Goal: Information Seeking & Learning: Learn about a topic

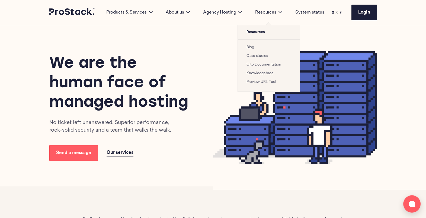
click at [256, 55] on link "Case studies" at bounding box center [257, 56] width 21 height 4
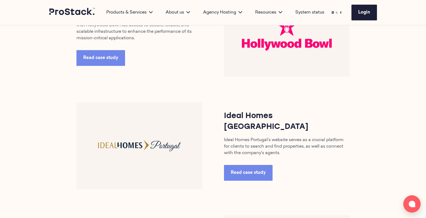
scroll to position [633, 0]
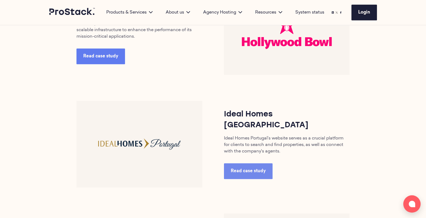
click at [92, 52] on link "Read case study" at bounding box center [100, 57] width 49 height 16
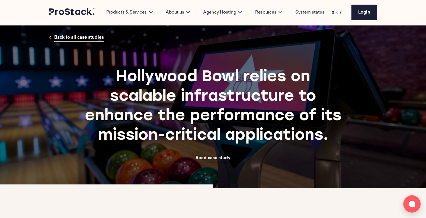
click at [96, 38] on span "Back to all case studies" at bounding box center [79, 38] width 50 height 4
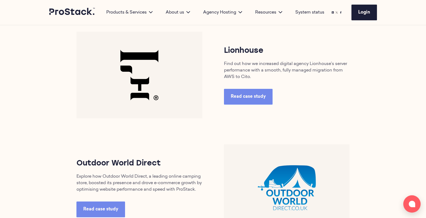
scroll to position [287, 0]
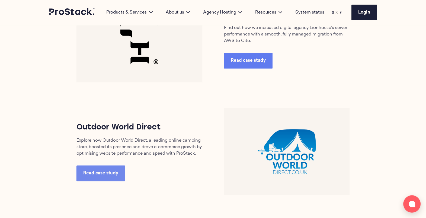
click at [251, 56] on link "Read case study" at bounding box center [248, 61] width 49 height 16
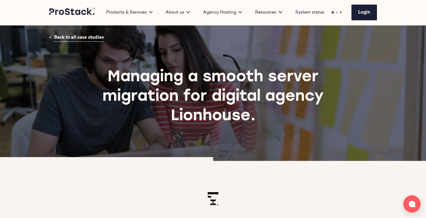
click at [81, 10] on icon at bounding box center [72, 11] width 46 height 7
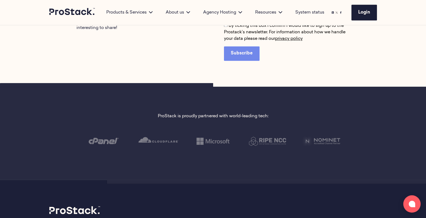
scroll to position [1009, 0]
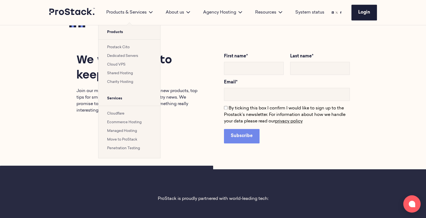
click at [118, 121] on link "Ecommerce Hosting" at bounding box center [124, 123] width 34 height 4
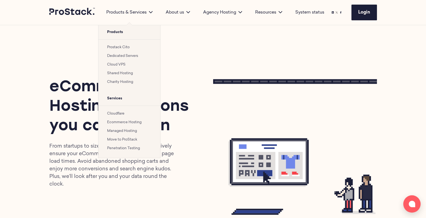
click at [128, 138] on link "Move to ProStack" at bounding box center [122, 140] width 30 height 4
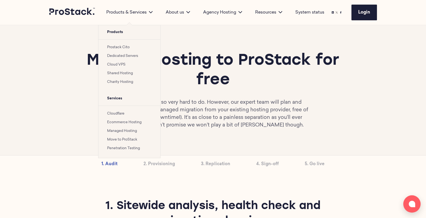
click at [111, 113] on link "Cloudflare" at bounding box center [115, 114] width 17 height 4
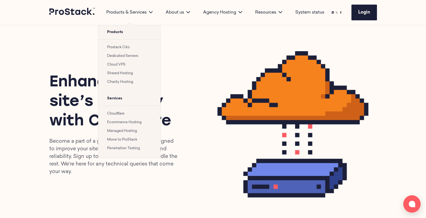
click at [117, 63] on link "Cloud VPS" at bounding box center [116, 65] width 18 height 4
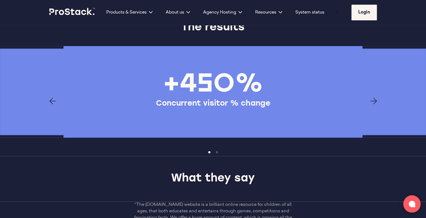
scroll to position [713, 0]
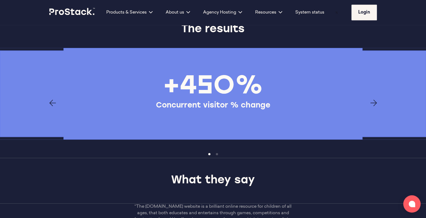
click at [371, 100] on icon "Next page" at bounding box center [374, 103] width 7 height 7
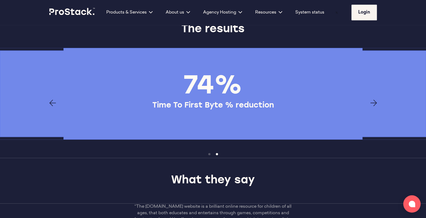
drag, startPoint x: 371, startPoint y: 100, endPoint x: 286, endPoint y: 159, distance: 103.6
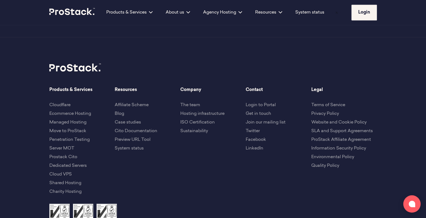
scroll to position [1078, 0]
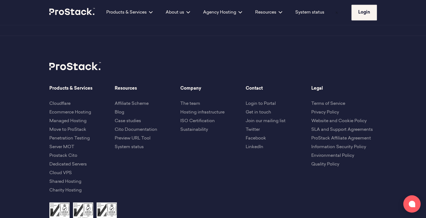
click at [212, 111] on link "Hosting infrastructure" at bounding box center [202, 112] width 44 height 4
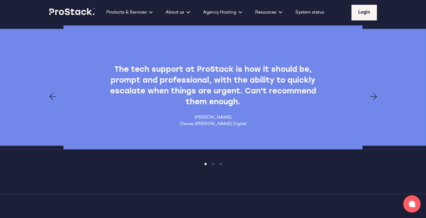
scroll to position [1049, 0]
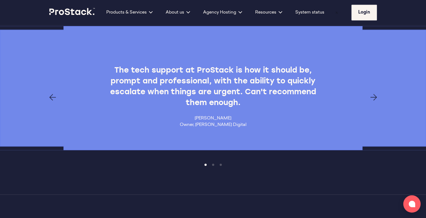
click at [371, 87] on div "The tech support at ProStack is how it should be, prompt and professional, with…" at bounding box center [213, 88] width 371 height 80
click at [373, 94] on icon "Next page" at bounding box center [374, 97] width 7 height 7
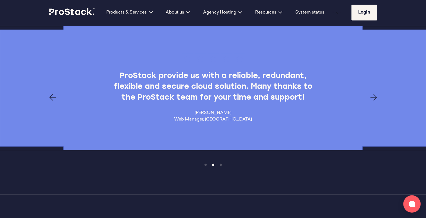
click at [373, 94] on icon "Next page" at bounding box center [374, 97] width 7 height 7
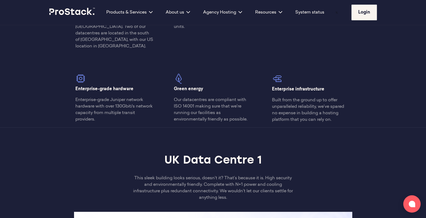
scroll to position [0, 0]
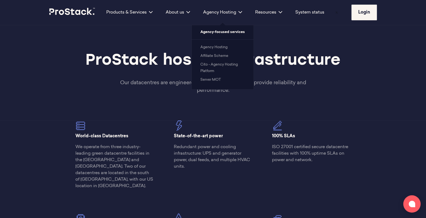
click at [217, 54] on link "Affiliate Scheme" at bounding box center [214, 56] width 28 height 4
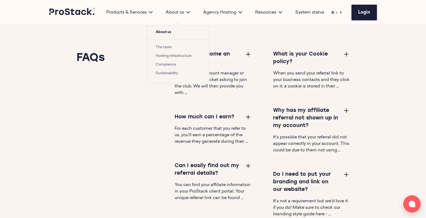
scroll to position [753, 0]
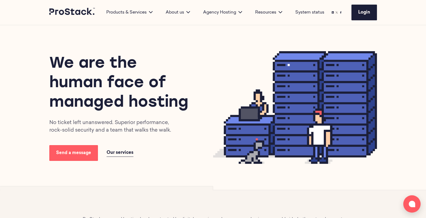
click at [257, 58] on link "Case studies" at bounding box center [257, 56] width 21 height 4
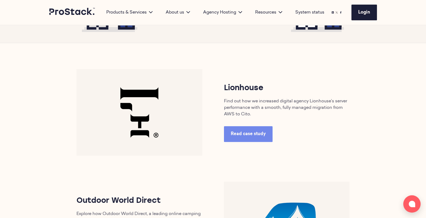
scroll to position [213, 0]
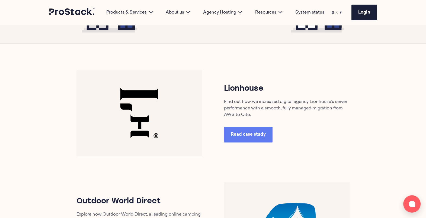
click at [245, 133] on span "Read case study" at bounding box center [248, 135] width 35 height 4
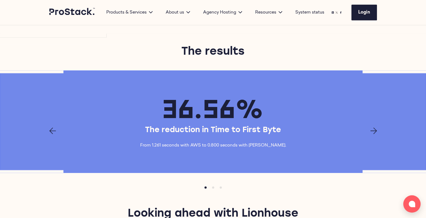
scroll to position [805, 0]
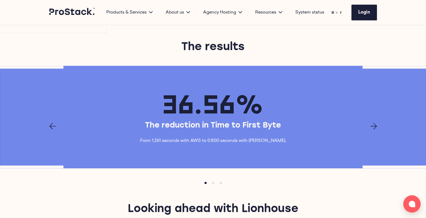
click at [378, 123] on div at bounding box center [213, 126] width 371 height 7
click at [372, 123] on icon "Next page" at bounding box center [374, 126] width 7 height 7
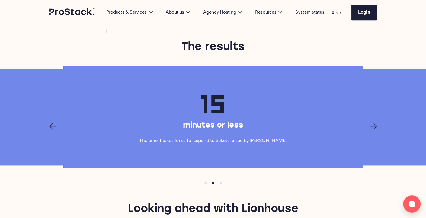
click at [372, 123] on icon "Next page" at bounding box center [374, 126] width 7 height 7
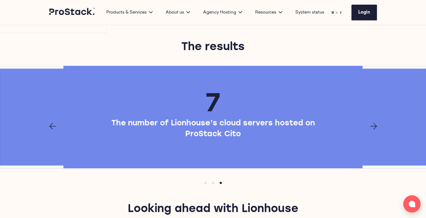
click at [372, 123] on icon "Next page" at bounding box center [374, 126] width 7 height 7
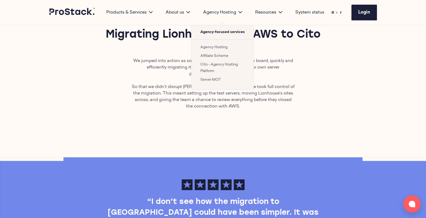
scroll to position [334, 0]
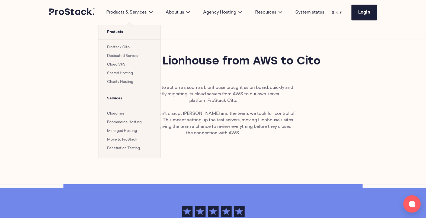
click at [121, 123] on link "Ecommerce Hosting" at bounding box center [124, 123] width 34 height 4
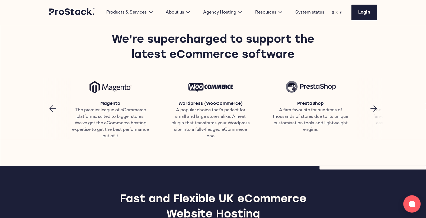
scroll to position [233, 0]
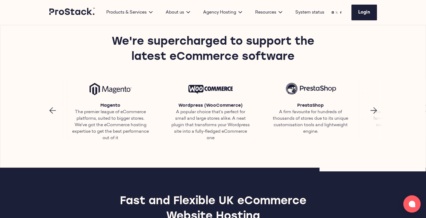
click at [376, 111] on icon "Next page" at bounding box center [374, 110] width 7 height 7
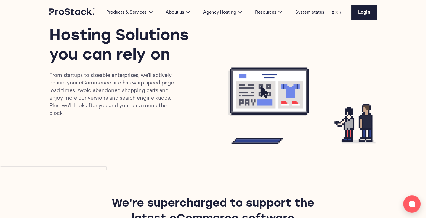
scroll to position [0, 0]
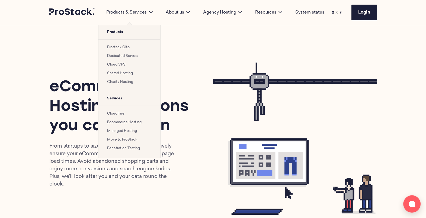
click at [117, 114] on link "Cloudflare" at bounding box center [115, 114] width 17 height 4
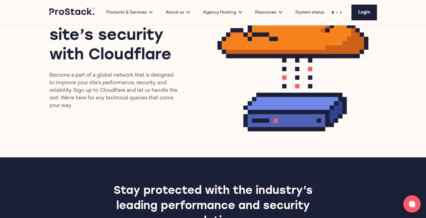
scroll to position [66, 0]
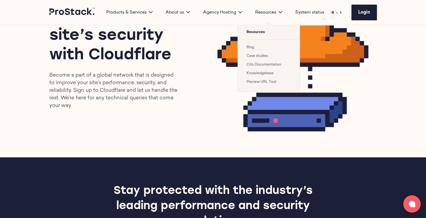
click at [260, 55] on link "Case studies" at bounding box center [257, 56] width 21 height 4
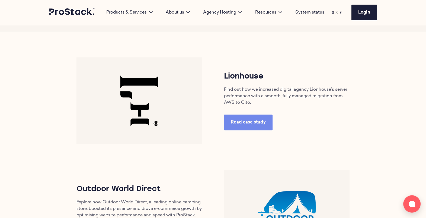
scroll to position [230, 0]
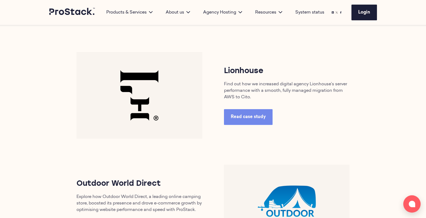
click at [258, 104] on div "Lionhouse Find out how we increased digital agency Lionhouse’s server performan…" at bounding box center [287, 95] width 148 height 59
click at [256, 120] on link "Read case study" at bounding box center [248, 117] width 49 height 16
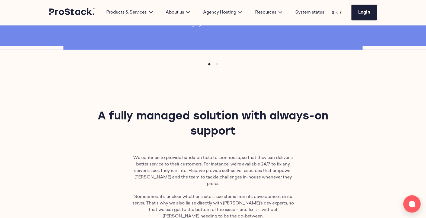
scroll to position [482, 0]
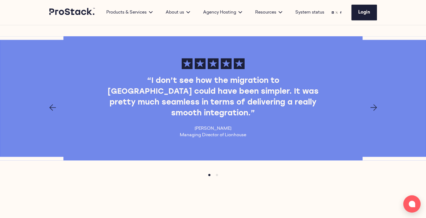
click at [372, 104] on icon "Next page" at bounding box center [374, 107] width 7 height 7
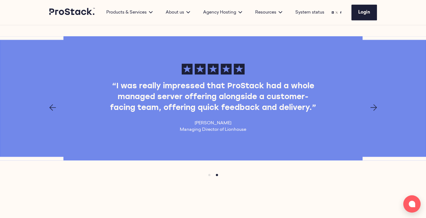
click at [372, 104] on button "Next page" at bounding box center [374, 107] width 7 height 7
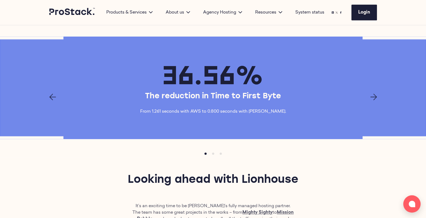
scroll to position [842, 0]
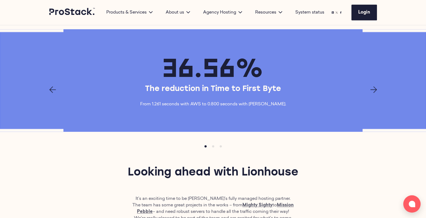
click at [375, 87] on icon "Next page" at bounding box center [374, 90] width 7 height 7
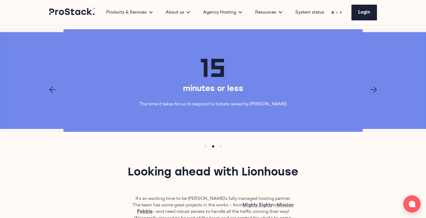
click at [375, 87] on icon "Next page" at bounding box center [374, 90] width 7 height 7
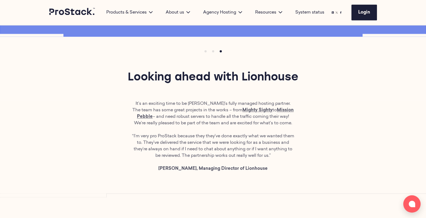
scroll to position [773, 0]
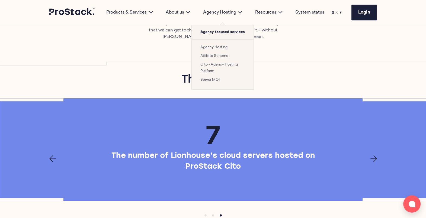
click at [217, 64] on link "Cito - Agency Hosting Platform" at bounding box center [218, 68] width 37 height 10
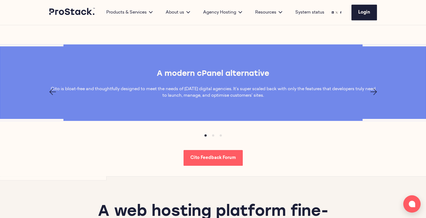
scroll to position [396, 0]
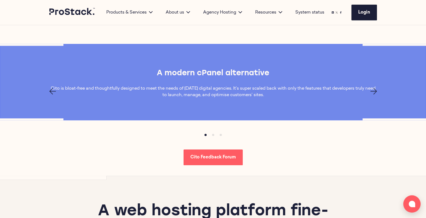
click at [374, 88] on icon "Next page" at bounding box center [374, 91] width 7 height 7
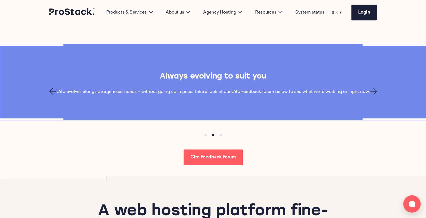
click at [374, 88] on icon "Next page" at bounding box center [374, 91] width 7 height 7
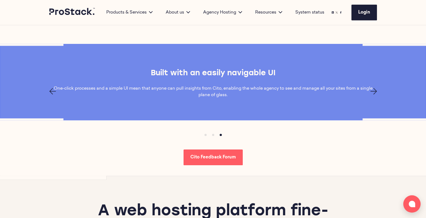
click at [374, 88] on icon "Next page" at bounding box center [374, 91] width 7 height 7
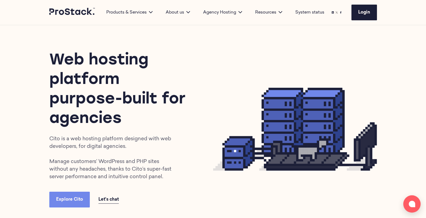
scroll to position [0, 0]
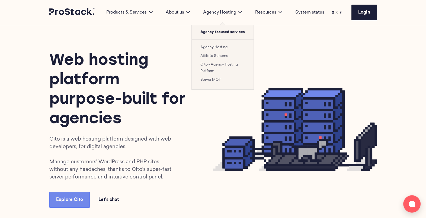
click at [213, 79] on link "Server MOT" at bounding box center [210, 80] width 21 height 4
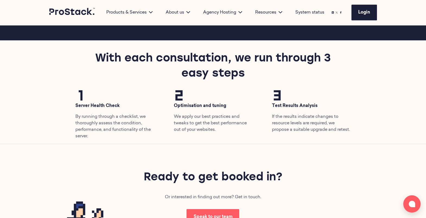
scroll to position [557, 0]
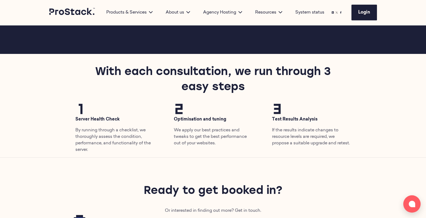
click at [181, 107] on img at bounding box center [179, 109] width 10 height 10
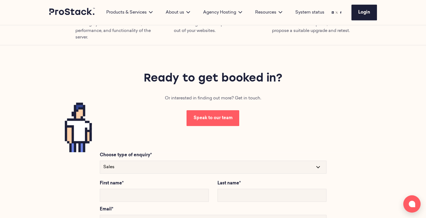
scroll to position [670, 0]
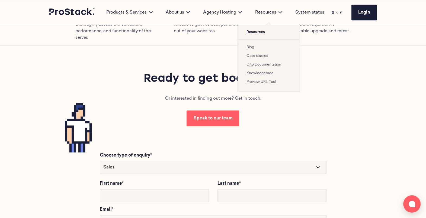
click at [250, 56] on link "Case studies" at bounding box center [257, 56] width 21 height 4
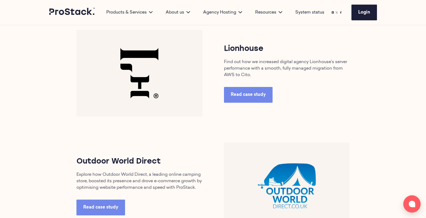
scroll to position [253, 0]
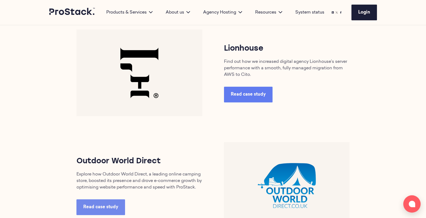
click at [244, 95] on span "Read case study" at bounding box center [248, 94] width 35 height 4
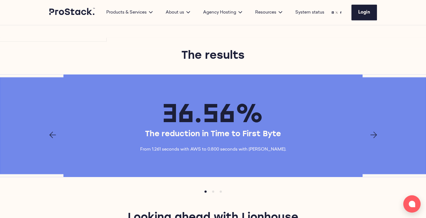
scroll to position [797, 0]
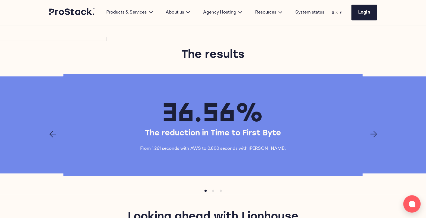
click at [372, 131] on icon "Next page" at bounding box center [374, 134] width 7 height 7
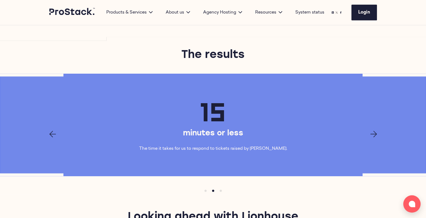
click at [372, 131] on icon "Next page" at bounding box center [374, 134] width 7 height 7
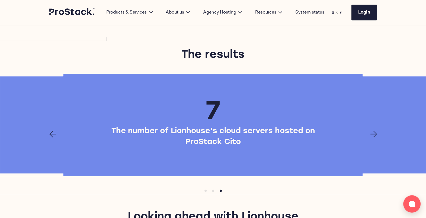
click at [372, 131] on icon "Next page" at bounding box center [374, 134] width 7 height 7
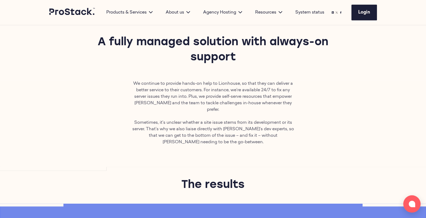
scroll to position [601, 0]
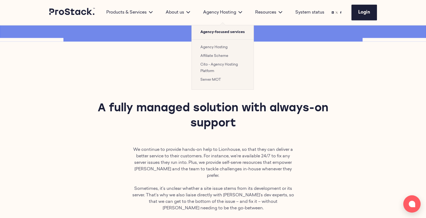
click at [212, 65] on link "Cito - Agency Hosting Platform" at bounding box center [218, 68] width 37 height 10
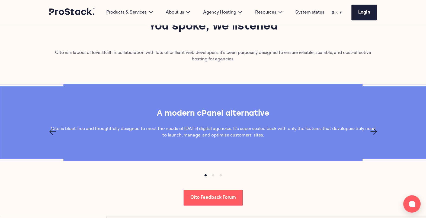
scroll to position [354, 0]
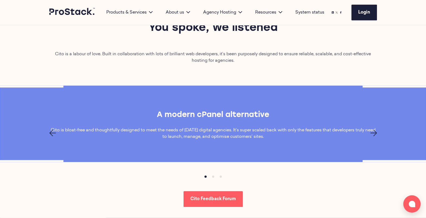
click at [371, 130] on icon "Next page" at bounding box center [374, 133] width 7 height 7
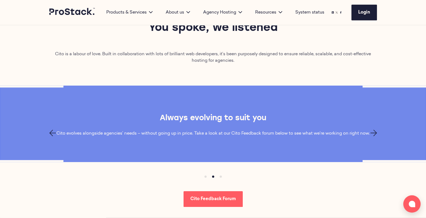
click at [371, 130] on icon "Next page" at bounding box center [374, 133] width 7 height 7
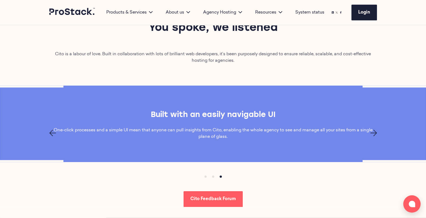
click at [371, 130] on icon "Next page" at bounding box center [374, 133] width 7 height 7
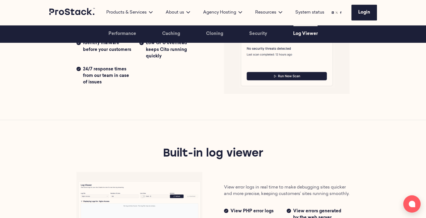
scroll to position [1285, 0]
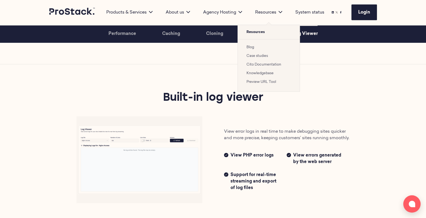
click at [255, 57] on link "Case studies" at bounding box center [257, 56] width 21 height 4
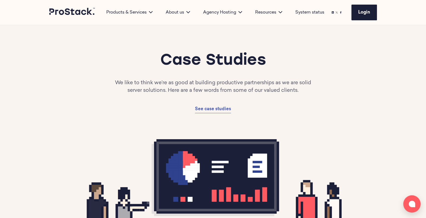
scroll to position [211, 0]
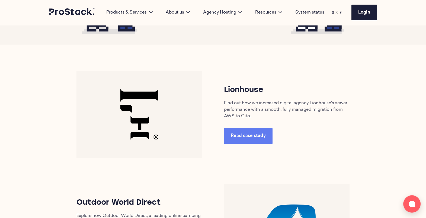
click at [257, 143] on link "Read case study" at bounding box center [248, 136] width 49 height 16
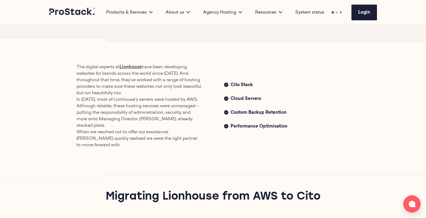
scroll to position [198, 0]
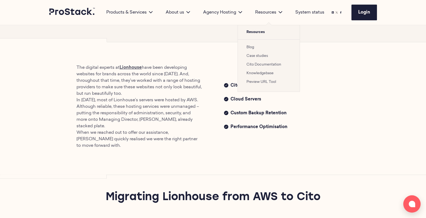
click at [267, 55] on link "Case studies" at bounding box center [257, 56] width 21 height 4
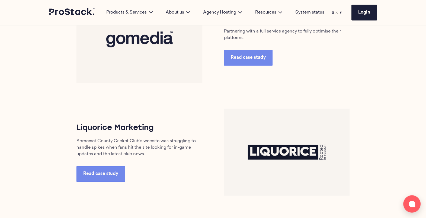
scroll to position [877, 0]
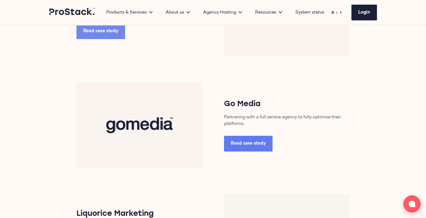
click at [252, 142] on span "Read case study" at bounding box center [248, 144] width 35 height 4
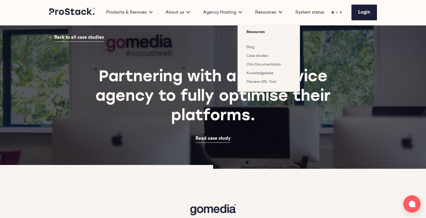
click at [254, 56] on link "Case studies" at bounding box center [257, 56] width 21 height 4
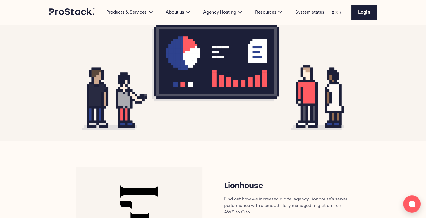
scroll to position [236, 0]
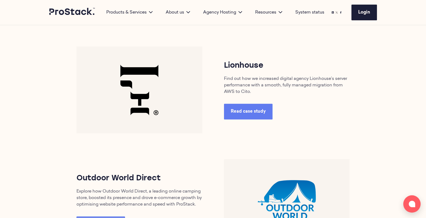
click at [244, 115] on link "Read case study" at bounding box center [248, 112] width 49 height 16
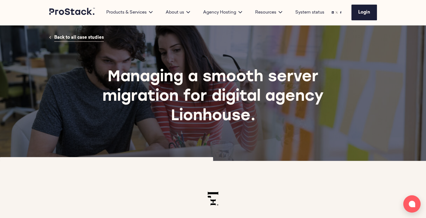
click at [92, 36] on span "Back to all case studies" at bounding box center [79, 38] width 50 height 4
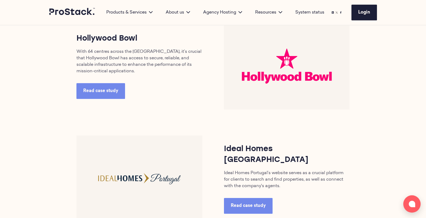
scroll to position [599, 0]
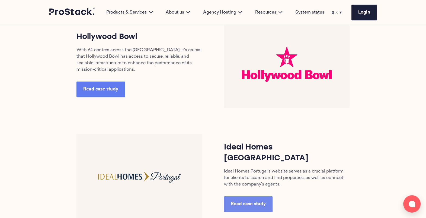
click at [111, 87] on span "Read case study" at bounding box center [100, 89] width 35 height 4
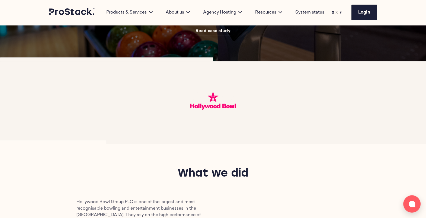
scroll to position [156, 0]
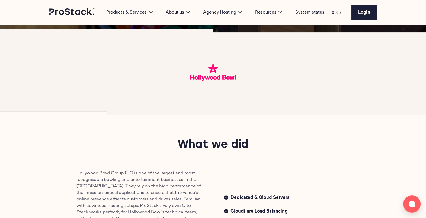
click at [219, 76] on img at bounding box center [213, 72] width 46 height 18
drag, startPoint x: 219, startPoint y: 76, endPoint x: 5, endPoint y: -19, distance: 233.9
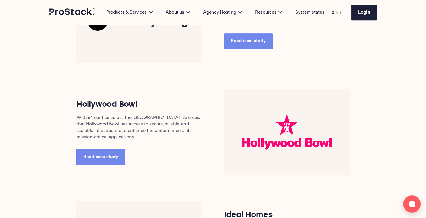
scroll to position [531, 0]
click at [112, 155] on span "Read case study" at bounding box center [100, 157] width 35 height 4
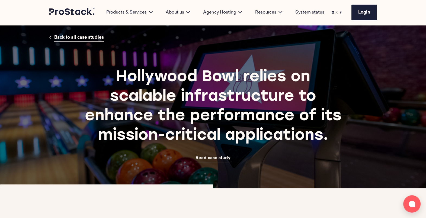
click at [80, 40] on span "Back to all case studies" at bounding box center [79, 38] width 50 height 4
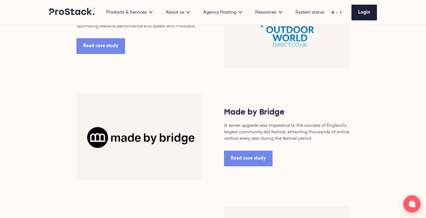
scroll to position [415, 0]
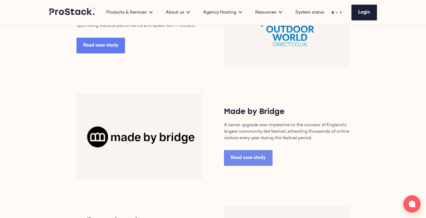
click at [95, 43] on link "Read case study" at bounding box center [100, 46] width 49 height 16
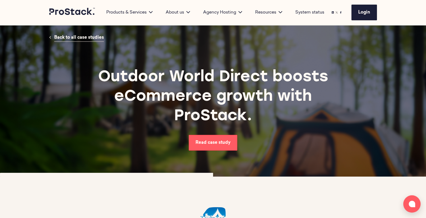
click at [75, 36] on span "Back to all case studies" at bounding box center [79, 38] width 50 height 4
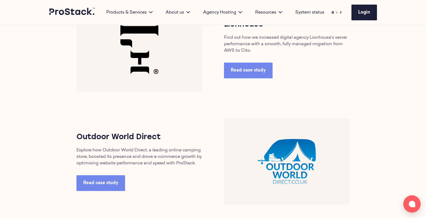
scroll to position [277, 0]
click at [245, 74] on link "Read case study" at bounding box center [248, 70] width 49 height 16
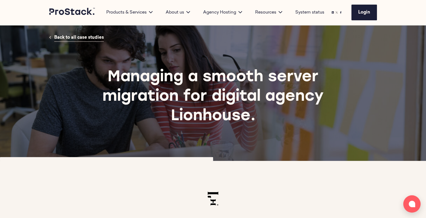
click at [81, 36] on span "Back to all case studies" at bounding box center [79, 38] width 50 height 4
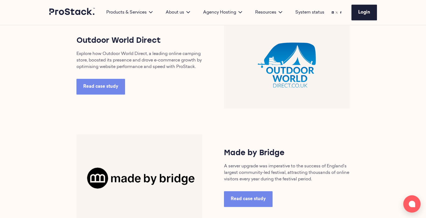
scroll to position [375, 0]
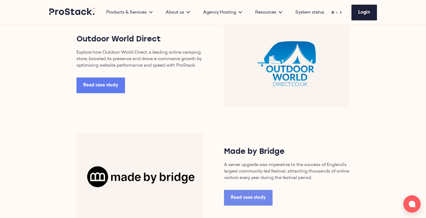
drag, startPoint x: 106, startPoint y: 96, endPoint x: 99, endPoint y: 85, distance: 12.8
click at [99, 85] on div "Outdoor World Direct Explore how Outdoor World Direct, a leading online camping…" at bounding box center [213, 63] width 295 height 87
click at [99, 85] on span "Read case study" at bounding box center [100, 85] width 35 height 4
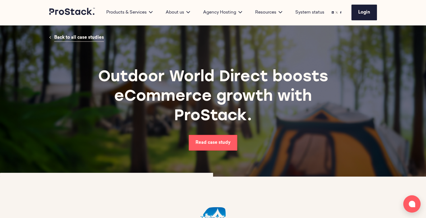
click at [86, 34] on link "Back to all case studies" at bounding box center [79, 38] width 50 height 8
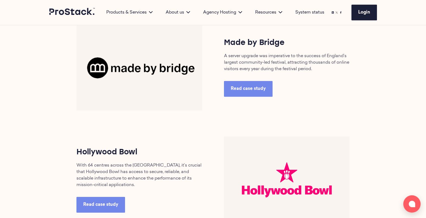
scroll to position [515, 0]
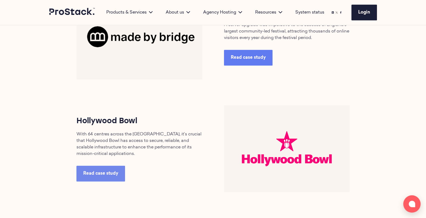
click at [262, 56] on span "Read case study" at bounding box center [248, 58] width 35 height 4
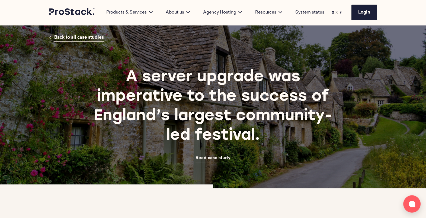
click at [91, 36] on span "Back to all case studies" at bounding box center [79, 38] width 50 height 4
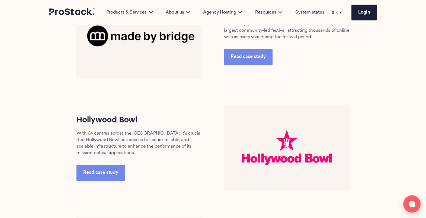
scroll to position [516, 0]
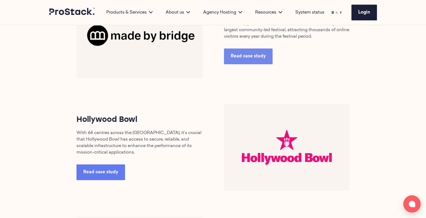
click at [90, 170] on span "Read case study" at bounding box center [100, 172] width 35 height 4
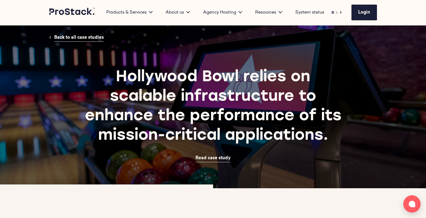
click at [90, 40] on span "Back to all case studies" at bounding box center [79, 38] width 50 height 4
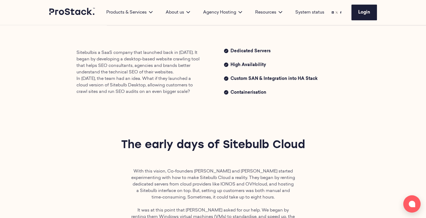
scroll to position [151, 0]
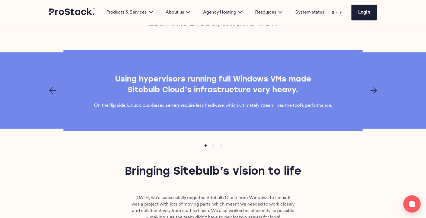
scroll to position [499, 0]
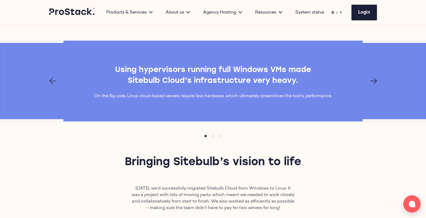
click at [373, 78] on icon "Next page" at bounding box center [374, 81] width 7 height 7
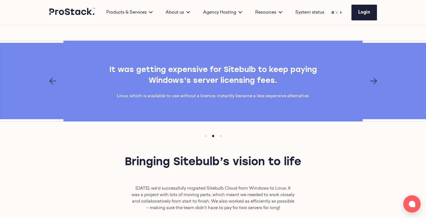
click at [373, 78] on icon "Next page" at bounding box center [374, 81] width 7 height 7
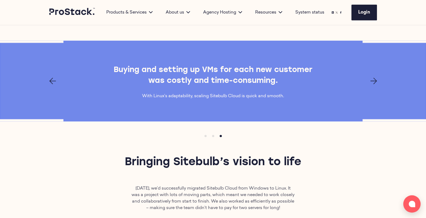
click at [373, 78] on icon "Next page" at bounding box center [374, 81] width 7 height 7
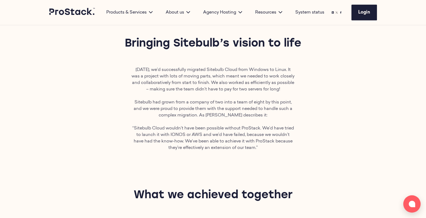
scroll to position [618, 0]
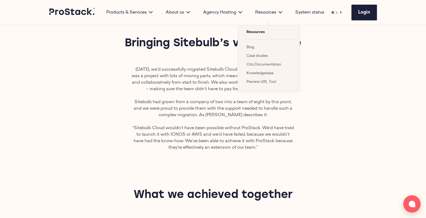
click at [261, 54] on link "Case studies" at bounding box center [257, 56] width 21 height 4
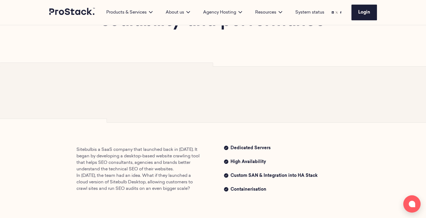
scroll to position [112, 0]
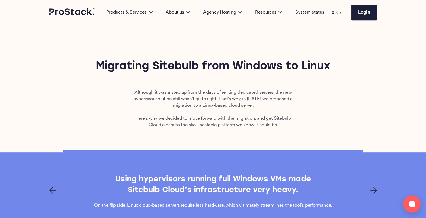
scroll to position [345, 0]
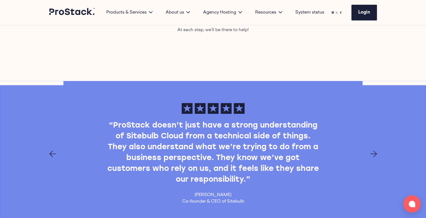
scroll to position [1052, 0]
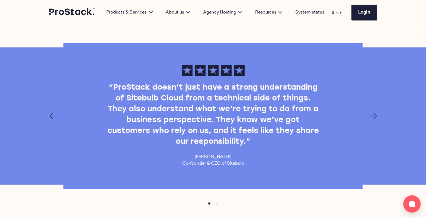
click at [374, 119] on icon "Next page" at bounding box center [374, 116] width 7 height 7
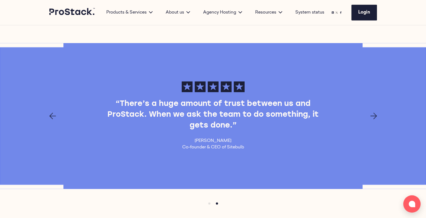
click at [374, 119] on icon "Next page" at bounding box center [374, 116] width 7 height 7
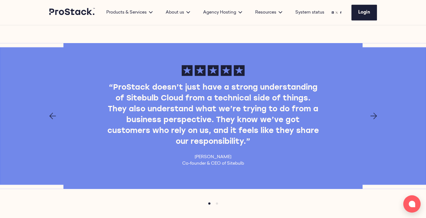
click at [374, 119] on icon "Next page" at bounding box center [374, 116] width 7 height 7
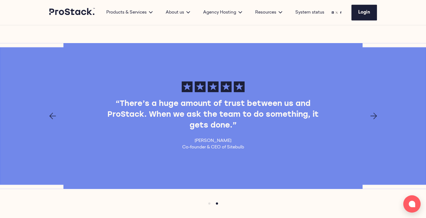
click at [374, 119] on icon "Next page" at bounding box center [374, 116] width 7 height 7
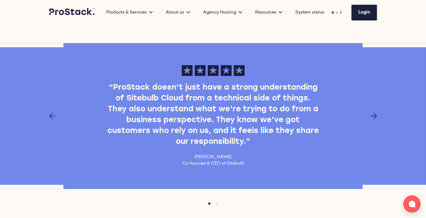
click at [374, 119] on icon "Next page" at bounding box center [374, 116] width 7 height 7
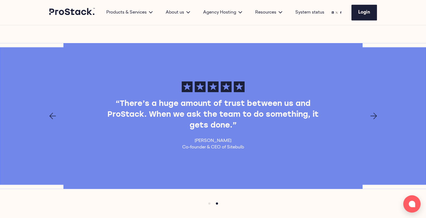
click at [374, 119] on icon "Next page" at bounding box center [374, 116] width 7 height 7
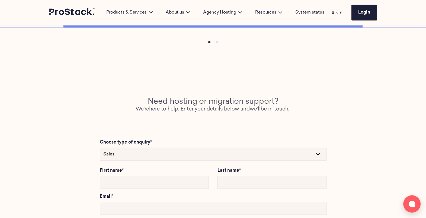
scroll to position [1214, 0]
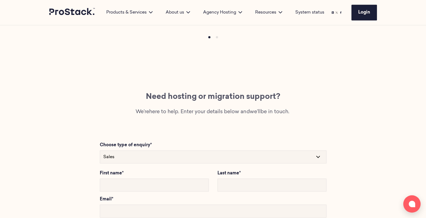
scroll to position [1218, 0]
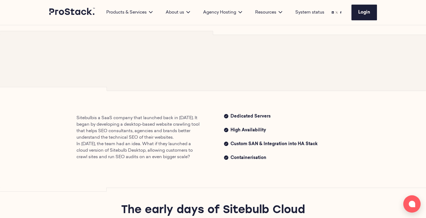
scroll to position [107, 0]
click at [86, 118] on link "Sitebulb" at bounding box center [84, 118] width 17 height 4
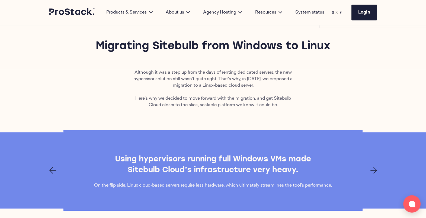
scroll to position [429, 0]
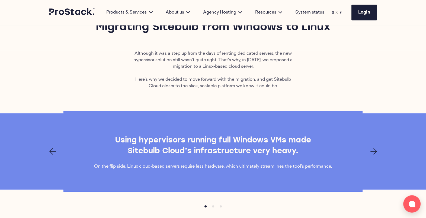
click at [371, 148] on icon "Next page" at bounding box center [374, 151] width 7 height 7
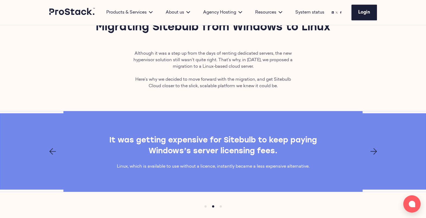
click at [371, 148] on icon "Next page" at bounding box center [374, 151] width 7 height 7
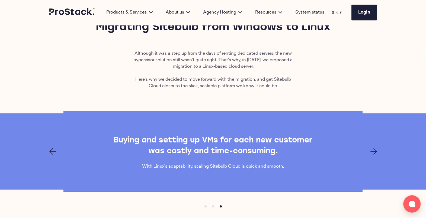
click at [371, 148] on icon "Next page" at bounding box center [374, 151] width 7 height 7
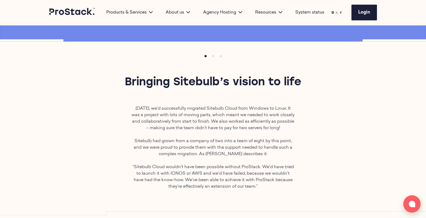
scroll to position [443, 0]
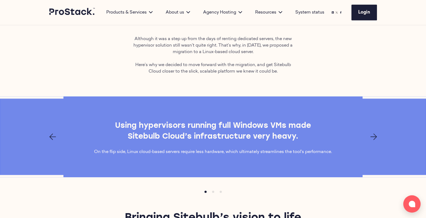
click at [373, 134] on icon "Next page" at bounding box center [374, 137] width 7 height 7
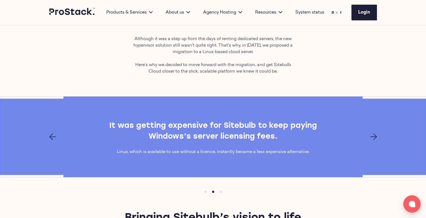
click at [373, 134] on icon "Next page" at bounding box center [374, 137] width 7 height 7
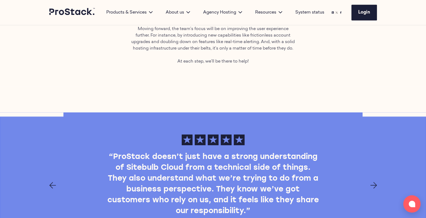
scroll to position [827, 0]
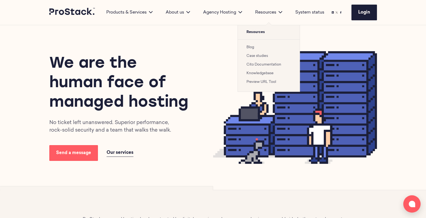
click at [259, 58] on link "Case studies" at bounding box center [257, 56] width 21 height 4
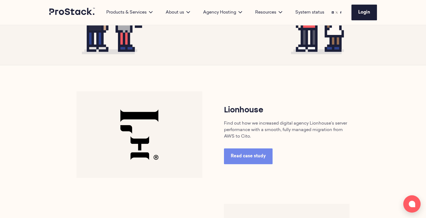
scroll to position [190, 0]
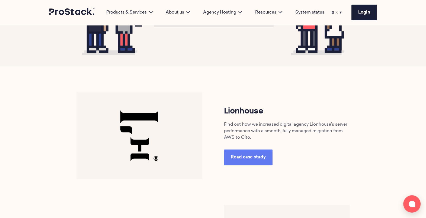
click at [260, 155] on span "Read case study" at bounding box center [248, 157] width 35 height 4
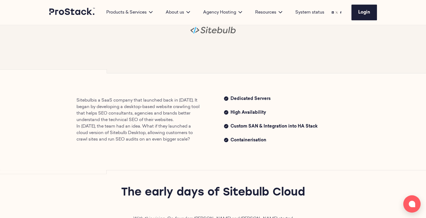
scroll to position [152, 0]
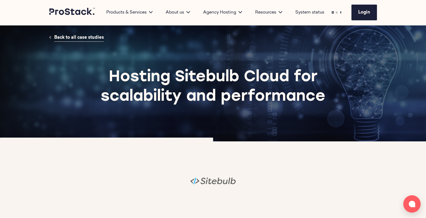
click at [88, 34] on link "Back to all case studies" at bounding box center [79, 38] width 50 height 8
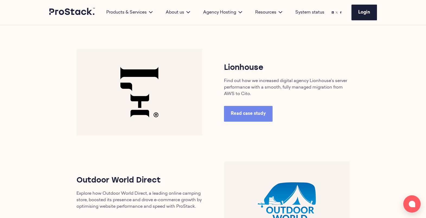
scroll to position [234, 0]
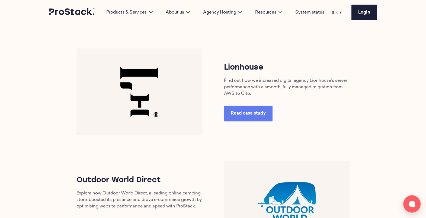
drag, startPoint x: 252, startPoint y: 104, endPoint x: 261, endPoint y: 116, distance: 14.6
click at [261, 116] on div "Lionhouse Find out how we increased digital agency Lionhouse’s server performan…" at bounding box center [287, 91] width 148 height 59
click at [261, 116] on span "Read case study" at bounding box center [248, 113] width 35 height 4
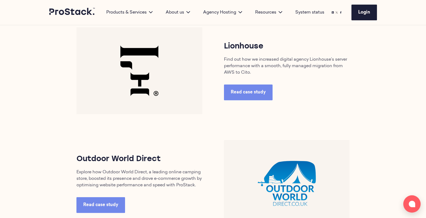
scroll to position [255, 0]
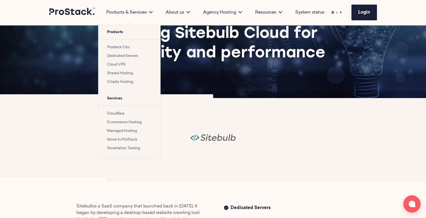
scroll to position [39, 0]
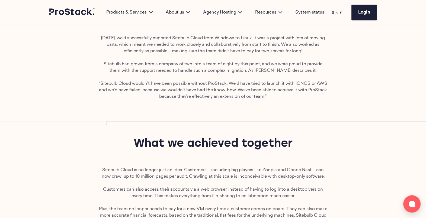
scroll to position [654, 0]
